Goal: Entertainment & Leisure: Browse casually

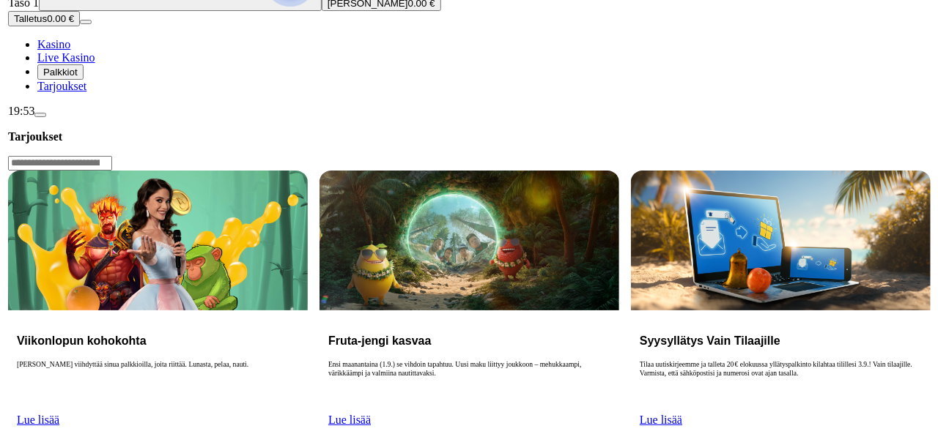
scroll to position [171, 0]
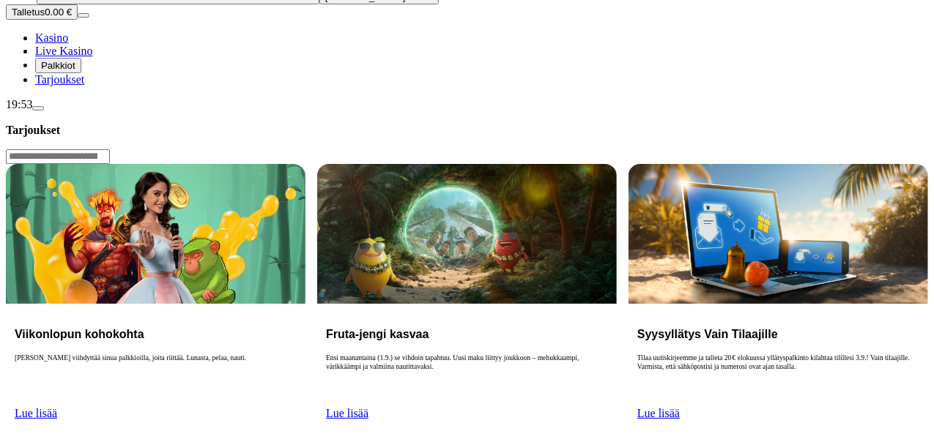
click at [38, 108] on span "menu icon" at bounding box center [38, 108] width 0 height 0
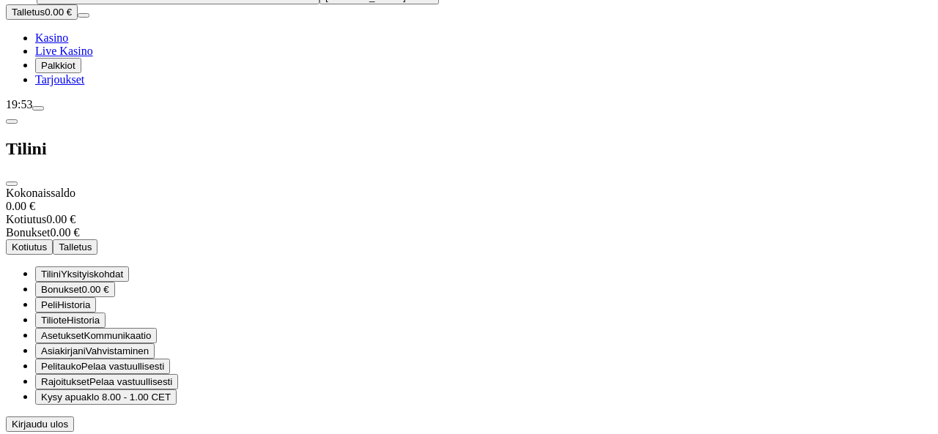
click at [37, 111] on div "19:53" at bounding box center [469, 104] width 926 height 13
click at [38, 108] on span "menu icon" at bounding box center [38, 108] width 0 height 0
click at [12, 184] on span "close icon" at bounding box center [12, 184] width 0 height 0
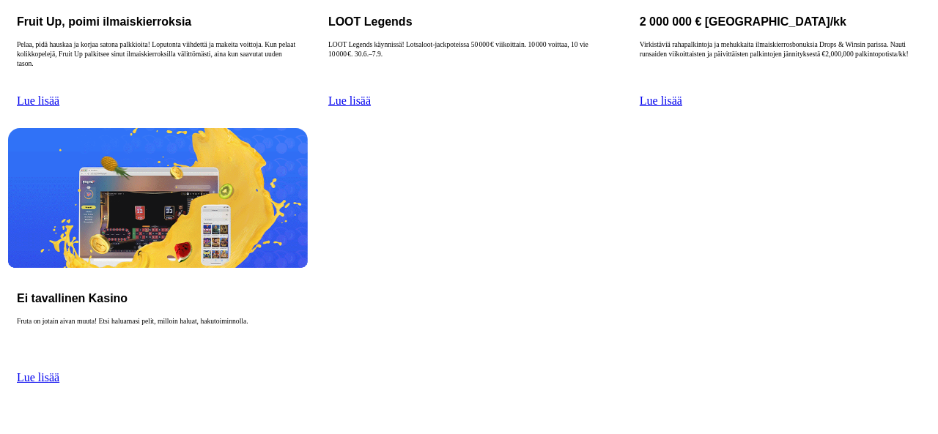
scroll to position [929, 0]
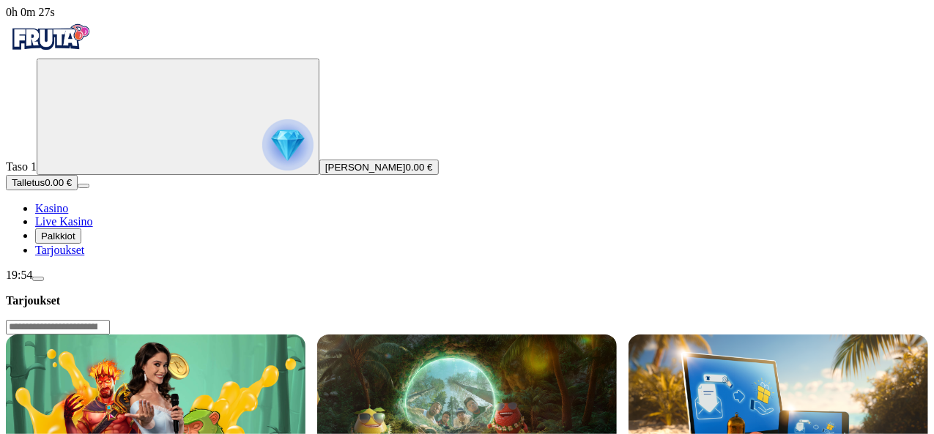
click at [106, 171] on circle "Primary" at bounding box center [152, 115] width 149 height 149
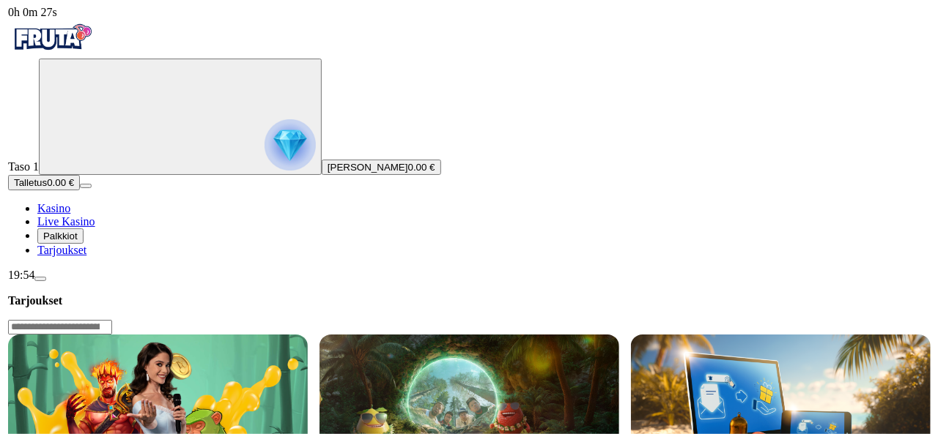
scroll to position [787, 0]
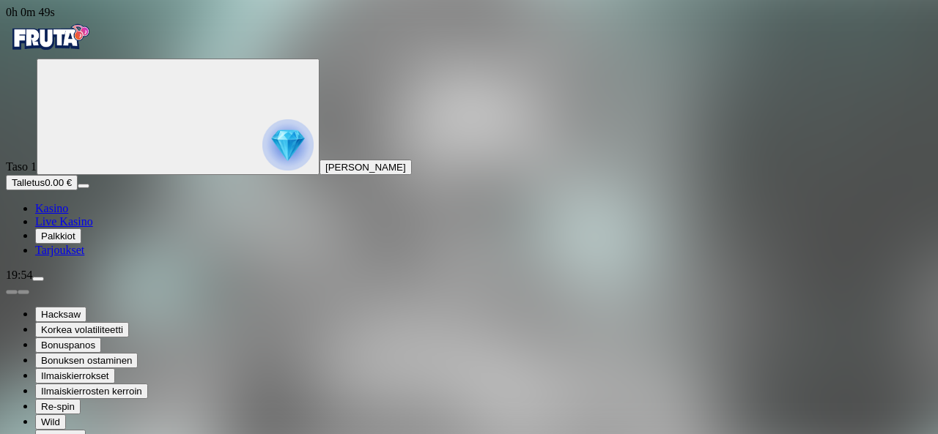
click at [567, 394] on div "Hacksaw Korkea volatiliteetti Bonuspanos Bonuksen ostaminen Ilmaiskierrokset Il…" at bounding box center [469, 363] width 926 height 163
click at [68, 215] on span "Kasino" at bounding box center [51, 208] width 33 height 12
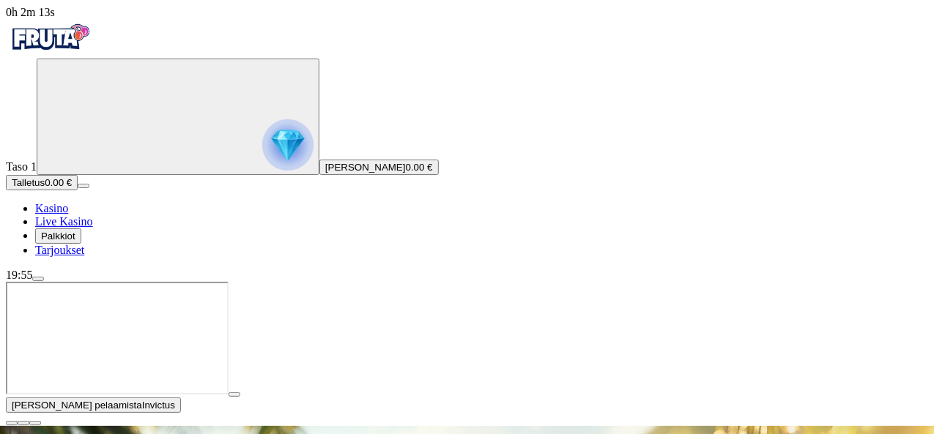
click at [12, 424] on span "close icon" at bounding box center [12, 424] width 0 height 0
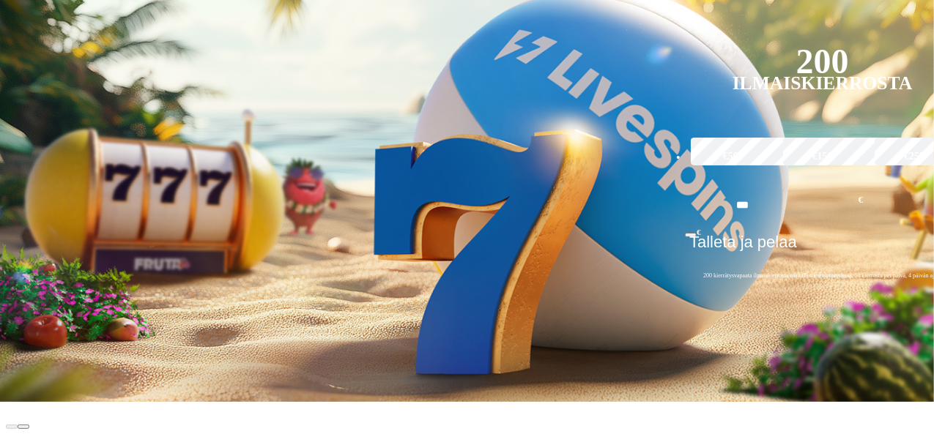
scroll to position [341, 0]
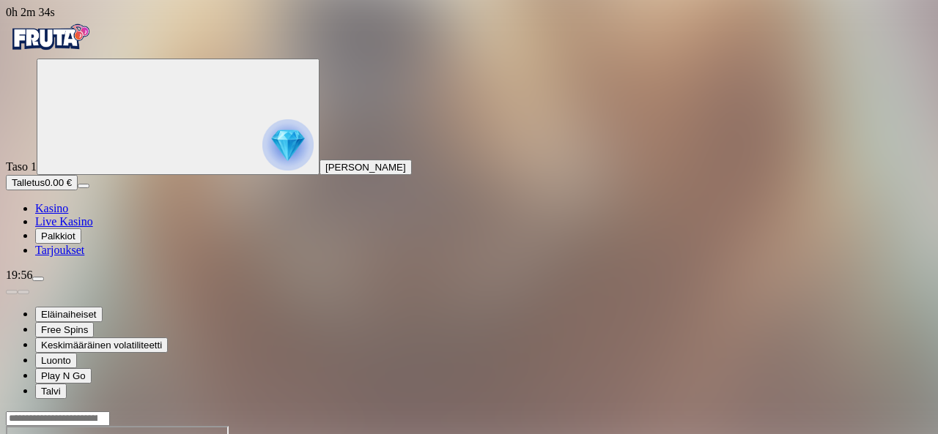
drag, startPoint x: 634, startPoint y: 376, endPoint x: 583, endPoint y: 342, distance: 61.4
